Goal: Task Accomplishment & Management: Manage account settings

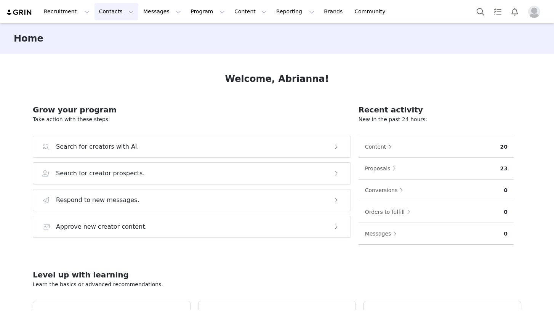
click at [112, 13] on button "Contacts Contacts" at bounding box center [116, 11] width 44 height 17
click at [190, 10] on button "Program Program" at bounding box center [207, 11] width 43 height 17
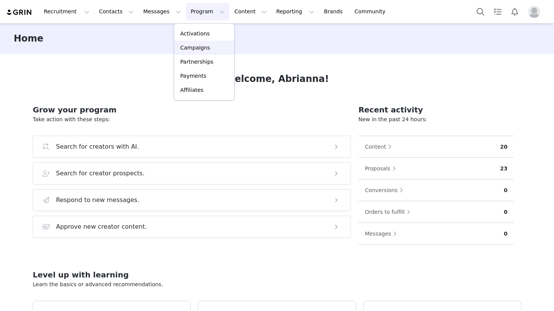
click at [193, 52] on link "Campaigns" at bounding box center [204, 48] width 60 height 14
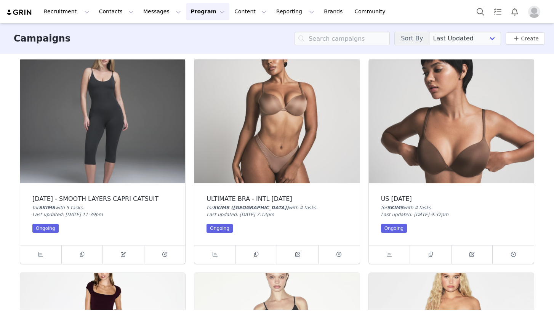
click at [240, 128] on img at bounding box center [276, 121] width 165 height 124
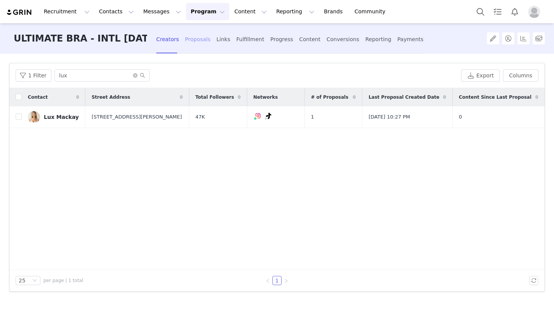
click at [196, 40] on div "Proposals" at bounding box center [198, 39] width 26 height 20
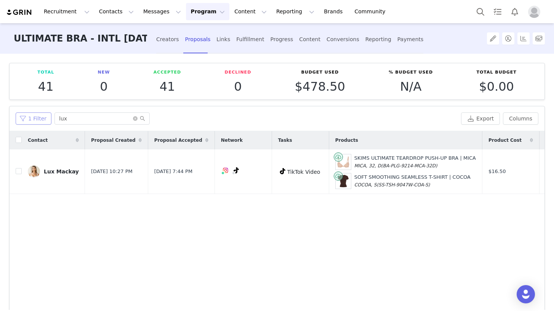
click at [30, 115] on button "1 Filter" at bounding box center [34, 118] width 36 height 12
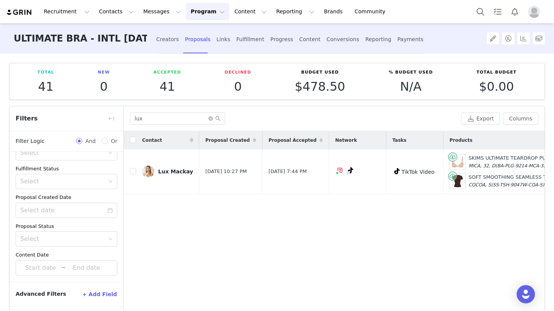
scroll to position [34, 0]
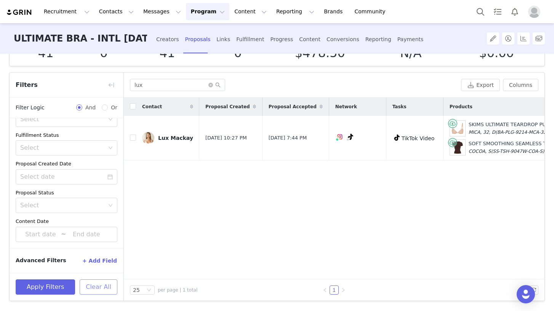
click at [96, 286] on button "Clear All" at bounding box center [99, 286] width 38 height 15
click at [211, 86] on icon "icon: close-circle" at bounding box center [210, 85] width 5 height 5
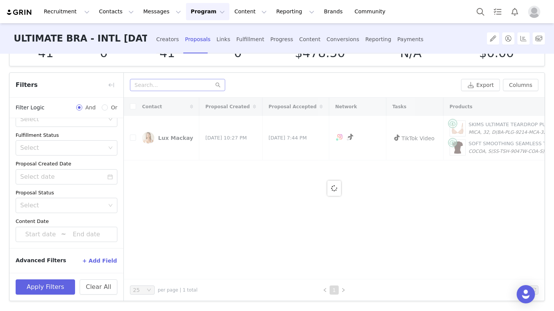
click at [164, 213] on div at bounding box center [334, 189] width 421 height 182
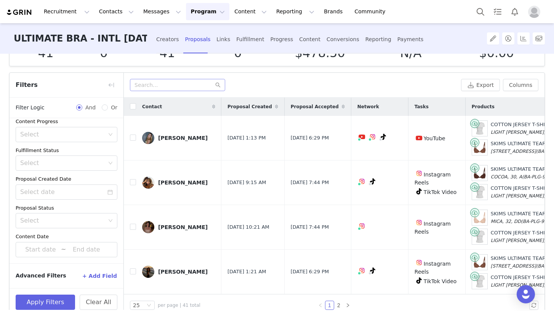
scroll to position [0, 0]
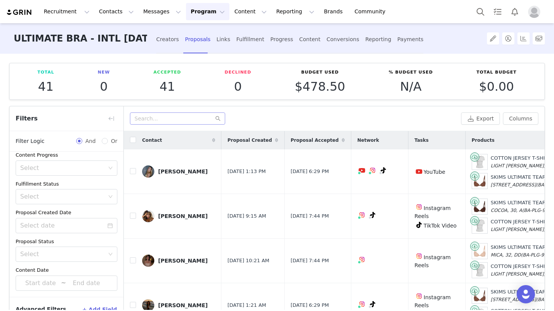
click at [207, 93] on div "Declined 0" at bounding box center [238, 81] width 70 height 24
click at [113, 119] on button "button" at bounding box center [111, 118] width 12 height 12
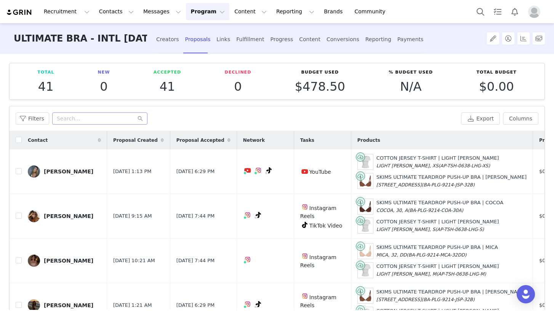
click at [197, 15] on button "Program Program" at bounding box center [207, 11] width 43 height 17
click at [200, 46] on p "Campaigns" at bounding box center [195, 48] width 30 height 8
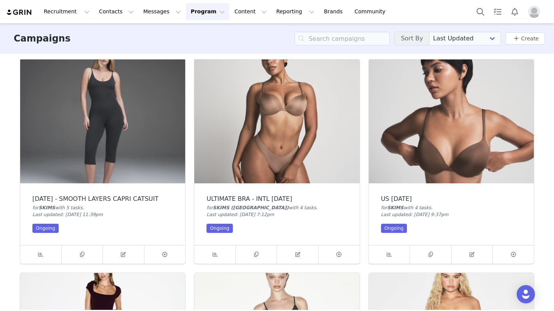
click at [133, 174] on img at bounding box center [102, 121] width 165 height 124
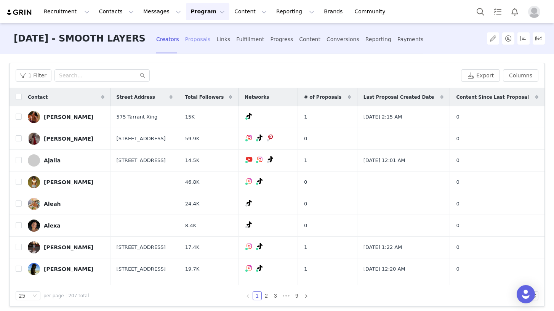
click at [194, 39] on div "Proposals" at bounding box center [198, 39] width 26 height 20
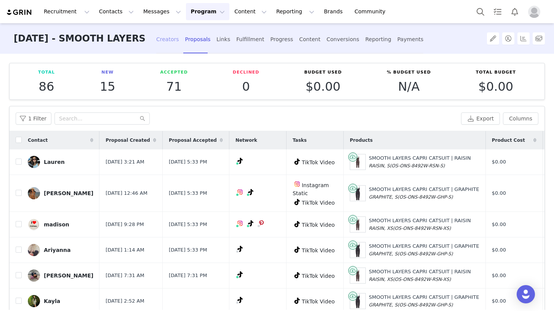
click at [169, 35] on div "Creators" at bounding box center [167, 39] width 23 height 20
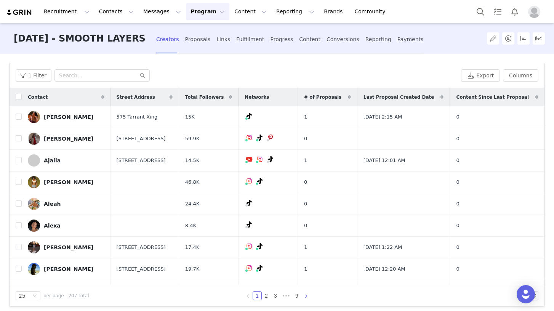
click at [308, 295] on icon "icon: right" at bounding box center [306, 296] width 5 height 5
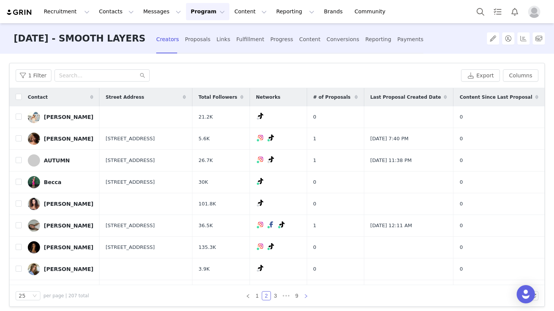
click at [308, 295] on icon "icon: right" at bounding box center [306, 296] width 5 height 5
